Goal: Navigation & Orientation: Understand site structure

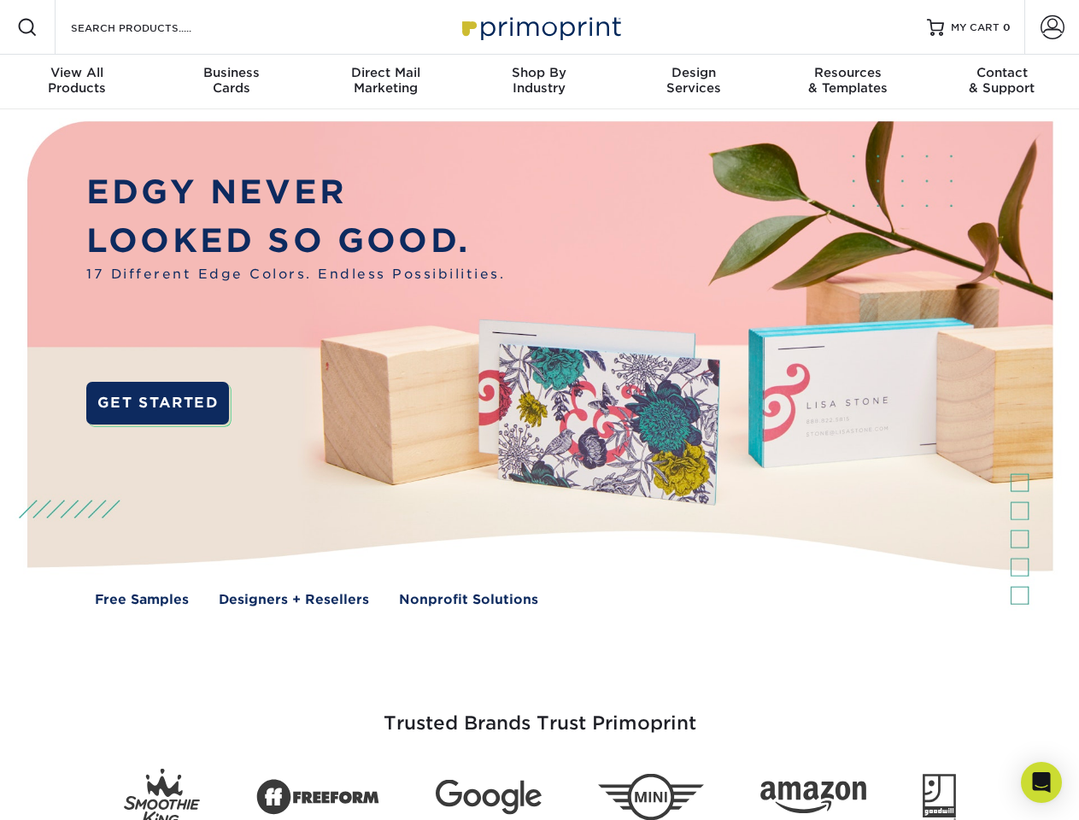
click at [539, 410] on img at bounding box center [539, 376] width 1068 height 534
click at [27, 27] on span at bounding box center [27, 27] width 21 height 21
click at [1052, 27] on span at bounding box center [1053, 27] width 24 height 24
click at [77, 82] on div "View All Products" at bounding box center [77, 80] width 154 height 31
click at [231, 82] on div "Business Cards" at bounding box center [231, 80] width 154 height 31
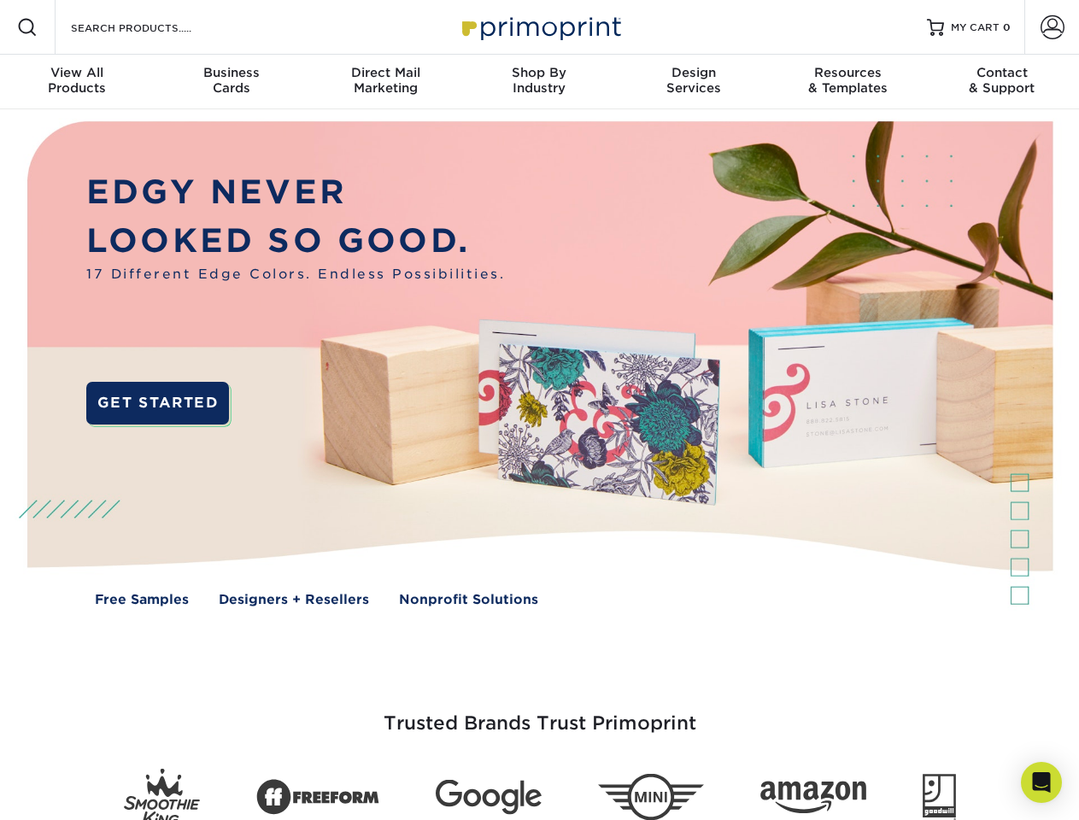
click at [385, 82] on div "Direct Mail Marketing" at bounding box center [385, 80] width 154 height 31
click at [539, 82] on div "Shop By Industry" at bounding box center [539, 80] width 154 height 31
click at [694, 82] on div "Design Services" at bounding box center [694, 80] width 154 height 31
click at [848, 82] on div "Resources & Templates" at bounding box center [848, 80] width 154 height 31
click at [1002, 82] on div "Contact & Support" at bounding box center [1002, 80] width 154 height 31
